Goal: Task Accomplishment & Management: Use online tool/utility

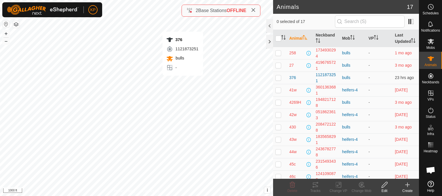
checkbox input "true"
click at [315, 184] on icon at bounding box center [315, 185] width 7 height 7
checkbox input "true"
click at [315, 186] on icon at bounding box center [315, 185] width 7 height 7
click at [315, 185] on icon at bounding box center [315, 185] width 5 height 5
